Goal: Transaction & Acquisition: Purchase product/service

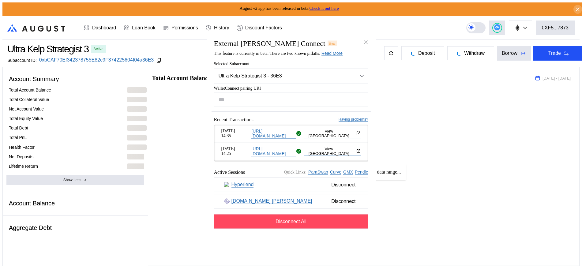
select select "*"
drag, startPoint x: 0, startPoint y: 0, endPoint x: 368, endPoint y: 40, distance: 370.2
click at [368, 40] on icon "close modal" at bounding box center [366, 42] width 6 height 6
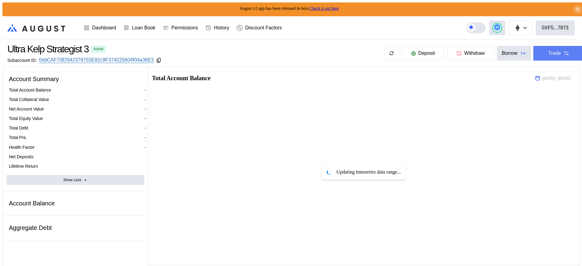
click at [540, 52] on button "Trade" at bounding box center [558, 53] width 51 height 15
